Goal: Task Accomplishment & Management: Manage account settings

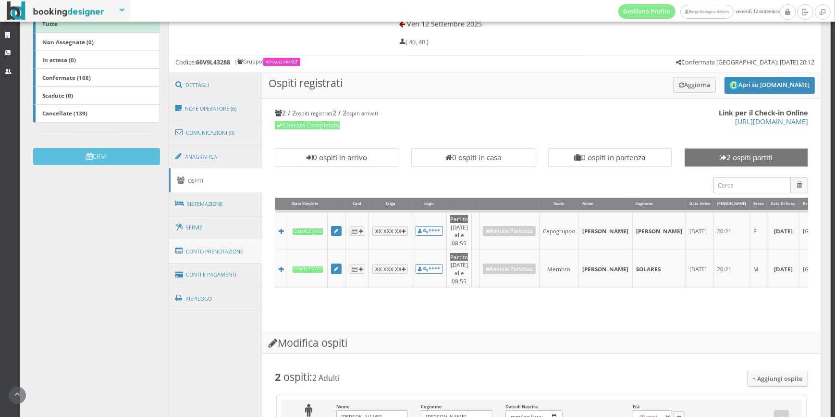
scroll to position [194, 0]
click at [233, 265] on link "Conti e Pagamenti" at bounding box center [215, 274] width 93 height 25
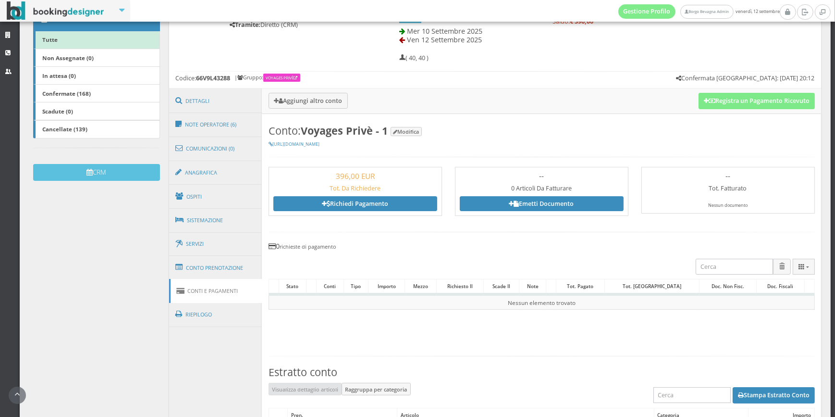
scroll to position [146, 0]
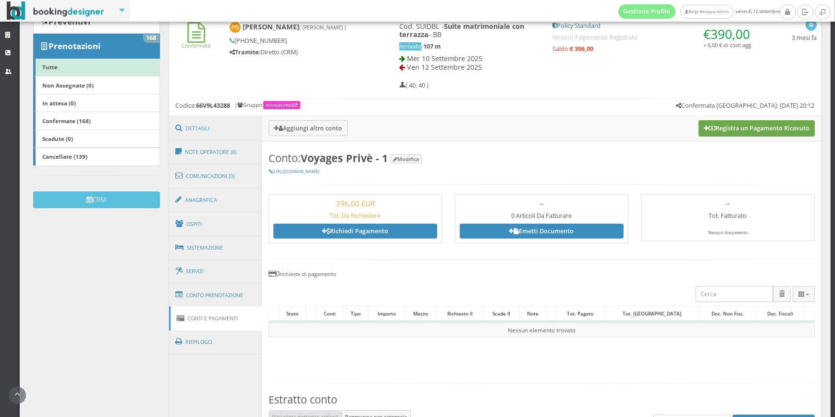
click at [749, 135] on button "Registra un Pagamento Ricevuto" at bounding box center [757, 128] width 116 height 16
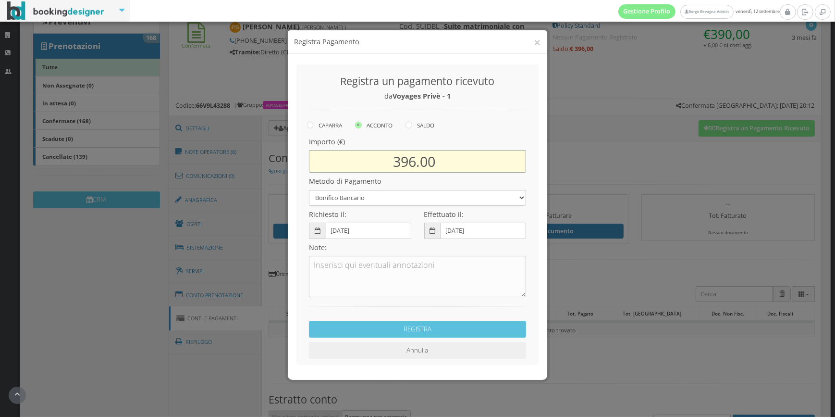
drag, startPoint x: 418, startPoint y: 160, endPoint x: 381, endPoint y: 164, distance: 36.3
click at [381, 164] on input "396.00" at bounding box center [417, 161] width 217 height 23
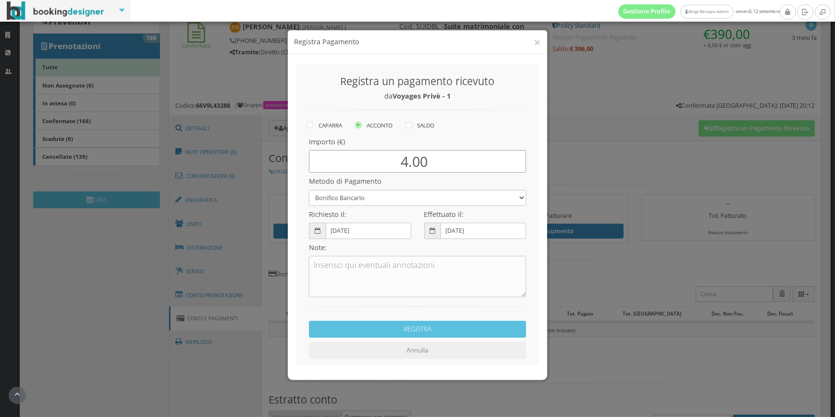
type input "4.00"
click at [385, 195] on select "Bonifico Bancario Carta di credito Contanti Assegno Bancario Assegno Circolare …" at bounding box center [417, 198] width 217 height 16
select select "2137"
click at [309, 190] on select "Bonifico Bancario Carta di credito Contanti Assegno Bancario Assegno Circolare …" at bounding box center [417, 198] width 217 height 16
click at [349, 257] on textarea at bounding box center [417, 276] width 217 height 41
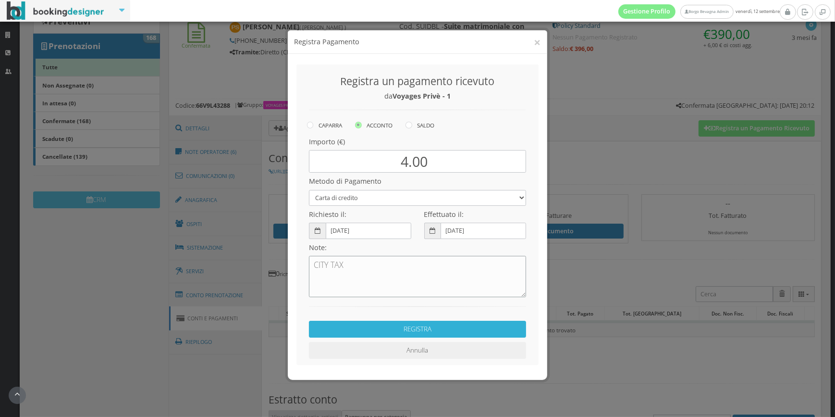
type textarea "CITY TAX"
click at [374, 325] on button "REGISTRA" at bounding box center [417, 328] width 217 height 17
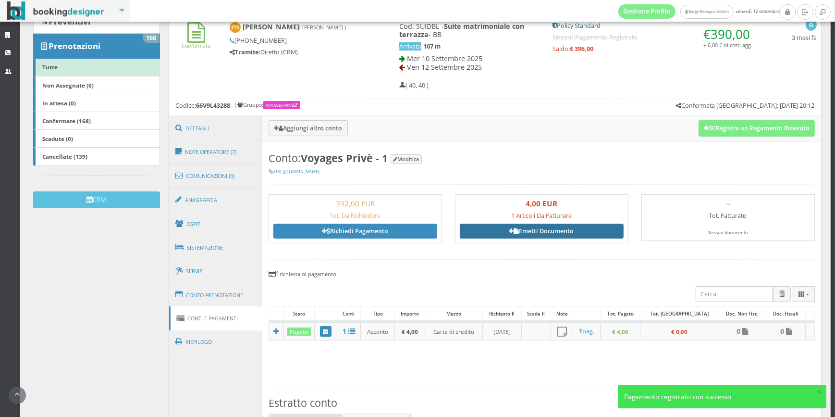
click at [565, 228] on link "Emetti Documento" at bounding box center [542, 230] width 164 height 14
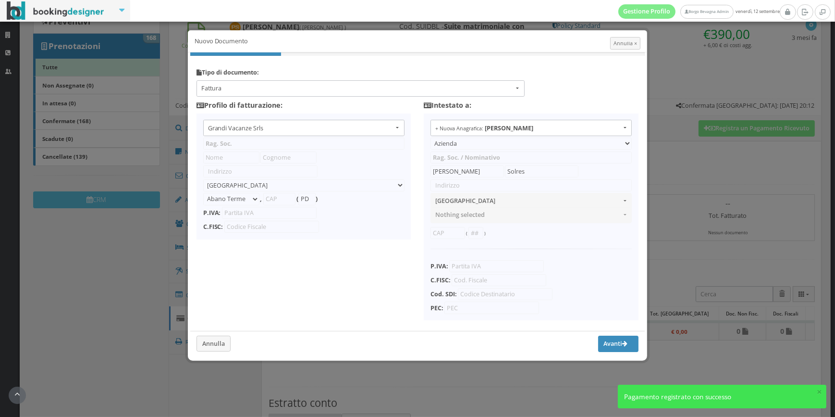
type input "Grandi Vacanze Srls"
type input "Ottavio"
type input "Carbone"
type input "Via G. Carducci"
select select "Erchie"
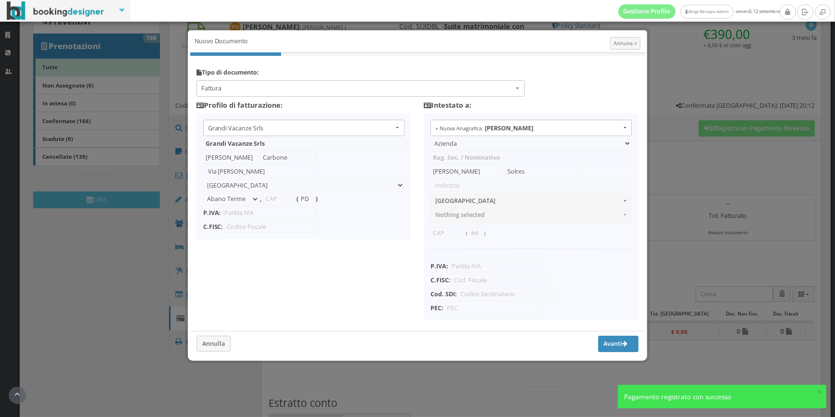
type input "72020"
type input "BR"
type input "02690960741"
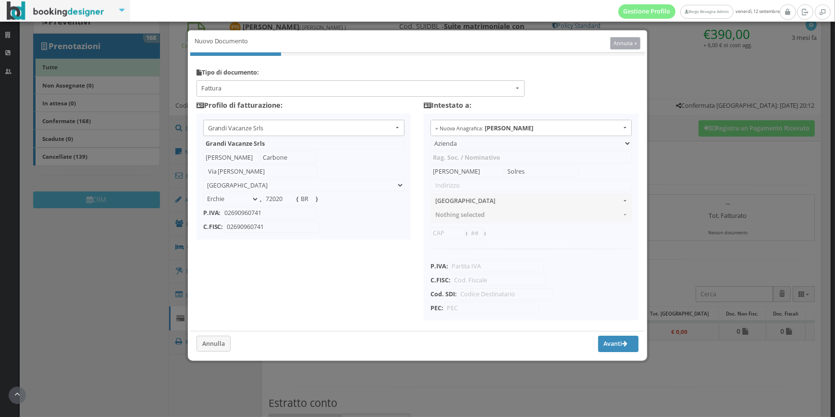
click at [635, 44] on span "Annulla ×" at bounding box center [626, 42] width 24 height 7
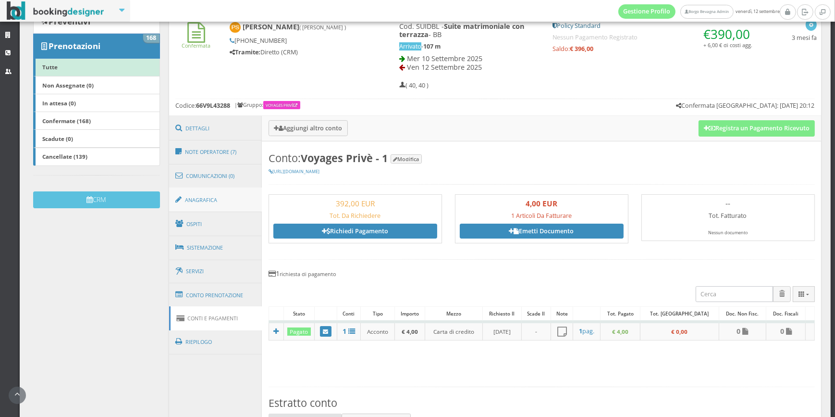
scroll to position [0, 0]
